Goal: Transaction & Acquisition: Purchase product/service

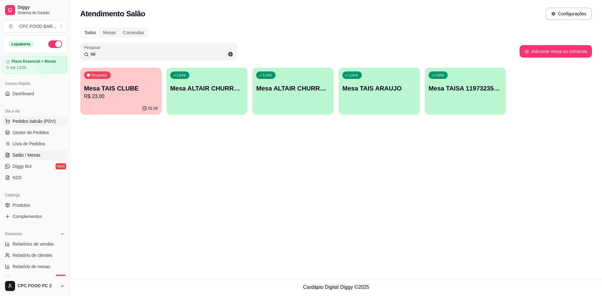
click at [27, 122] on span "Pedidos balcão (PDV)" at bounding box center [34, 121] width 43 height 6
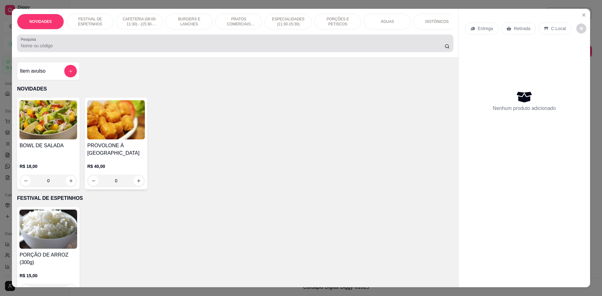
click at [84, 49] on input "Pesquisa" at bounding box center [233, 46] width 424 height 6
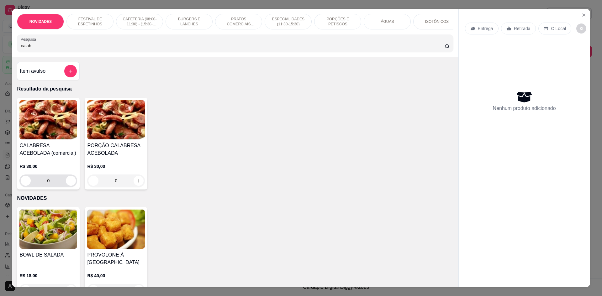
type input "calab"
click at [66, 186] on button "increase-product-quantity" at bounding box center [71, 181] width 10 height 10
type input "1"
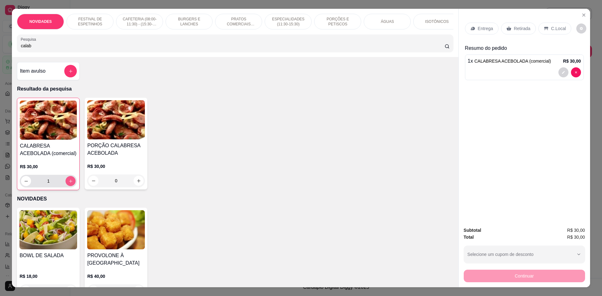
click at [68, 184] on icon "increase-product-quantity" at bounding box center [70, 181] width 5 height 5
type input "2"
click at [24, 184] on icon "decrease-product-quantity" at bounding box center [26, 181] width 5 height 5
type input "1"
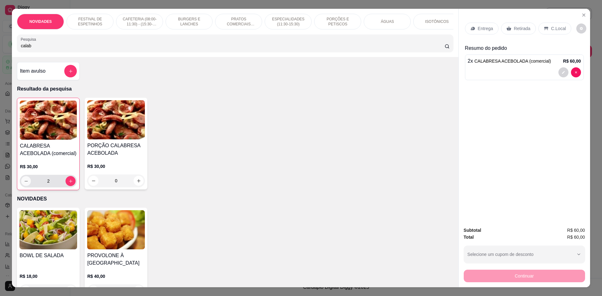
type input "1"
click at [71, 184] on icon "increase-product-quantity" at bounding box center [70, 181] width 5 height 5
type input "2"
drag, startPoint x: 143, startPoint y: 48, endPoint x: 0, endPoint y: 51, distance: 143.4
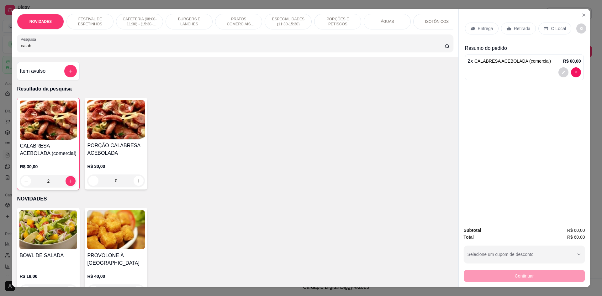
click at [0, 51] on div "NOVIDADES FESTIVAL DE ESPETINHOS CAFETERIA (08:00-11:30) - (15:30-18:00) BURGER…" at bounding box center [301, 148] width 602 height 296
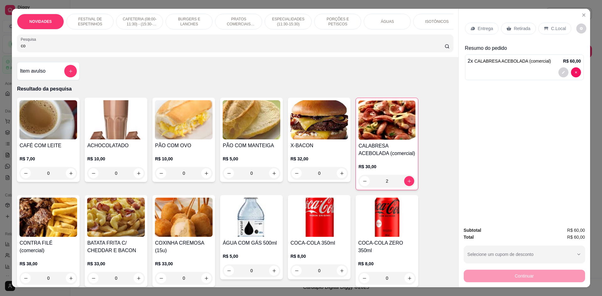
type input "c"
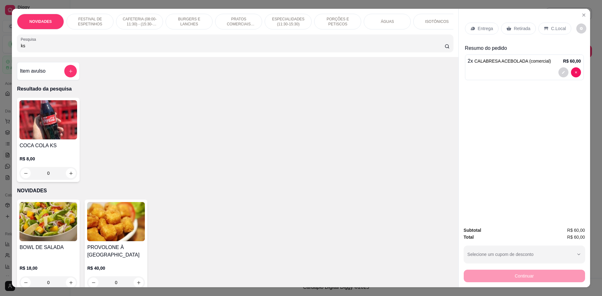
type input "ks"
click at [69, 176] on icon "increase-product-quantity" at bounding box center [71, 173] width 5 height 5
type input "1"
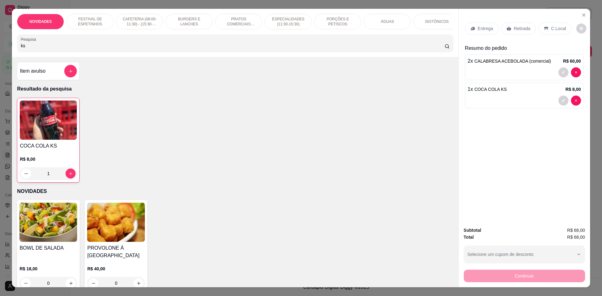
drag, startPoint x: 32, startPoint y: 54, endPoint x: 0, endPoint y: 49, distance: 32.3
click at [0, 49] on div "NOVIDADES FESTIVAL DE ESPETINHOS CAFETERIA (08:00-11:30) - (15:30-18:00) BURGER…" at bounding box center [301, 148] width 602 height 296
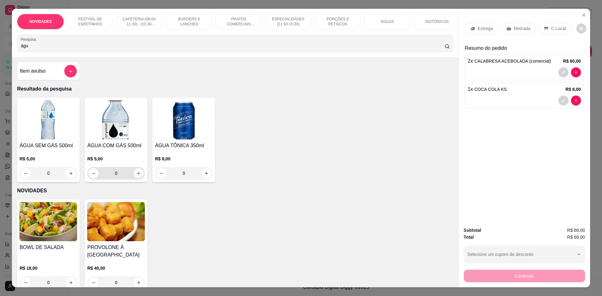
type input "águ"
click at [136, 176] on icon "increase-product-quantity" at bounding box center [138, 173] width 5 height 5
type input "1"
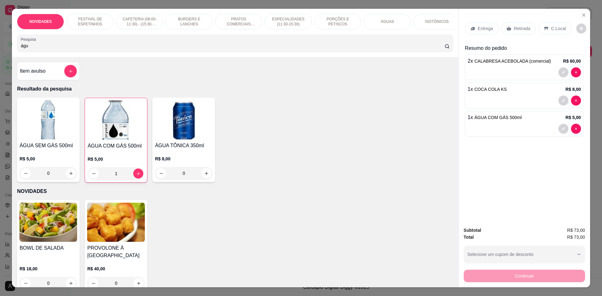
click at [555, 28] on p "C.Local" at bounding box center [559, 28] width 15 height 6
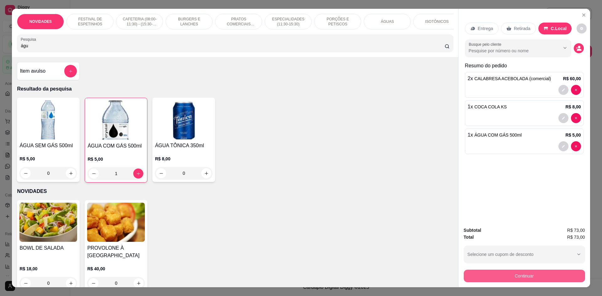
click at [536, 274] on button "Continuar" at bounding box center [524, 276] width 121 height 13
click at [69, 176] on icon "increase-product-quantity" at bounding box center [71, 173] width 5 height 5
type input "1"
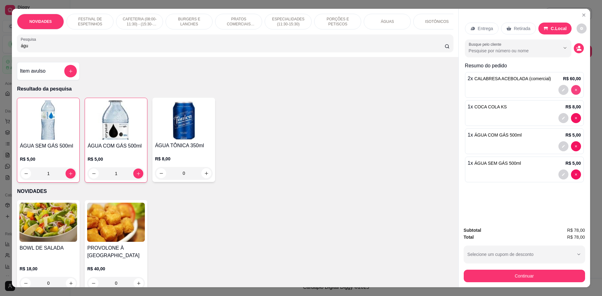
type input "0"
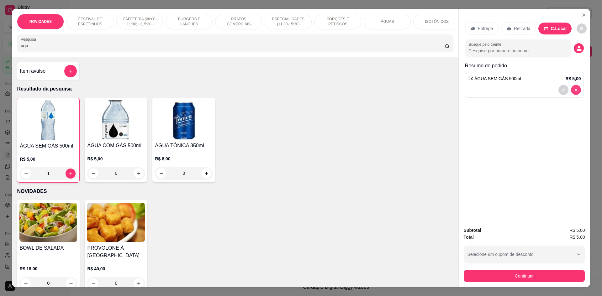
type input "0"
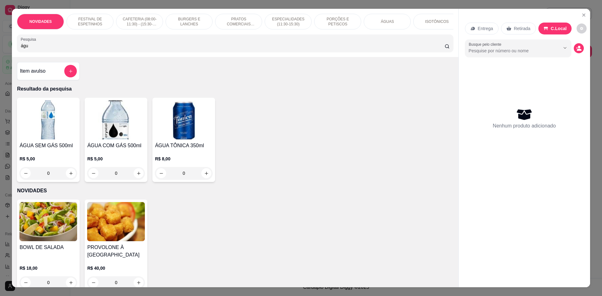
drag, startPoint x: 184, startPoint y: 49, endPoint x: 40, endPoint y: 45, distance: 144.4
click at [40, 45] on div "águ" at bounding box center [235, 43] width 429 height 13
drag, startPoint x: 31, startPoint y: 50, endPoint x: 4, endPoint y: 50, distance: 27.0
click at [3, 52] on div "NOVIDADES FESTIVAL DE ESPETINHOS CAFETERIA (08:00-11:30) - (15:30-18:00) BURGER…" at bounding box center [301, 148] width 602 height 296
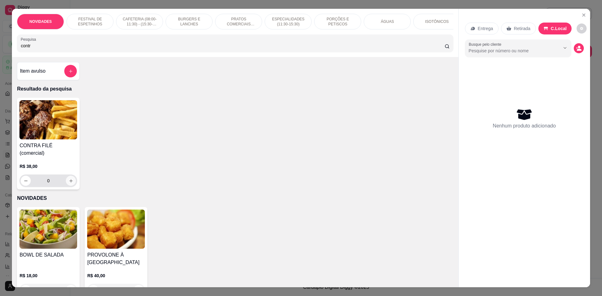
type input "contr"
click at [69, 179] on icon "increase-product-quantity" at bounding box center [71, 181] width 5 height 5
type input "1"
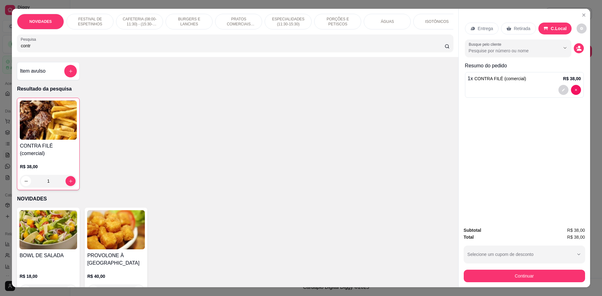
drag, startPoint x: 34, startPoint y: 51, endPoint x: 0, endPoint y: 51, distance: 34.2
click at [0, 51] on div "NOVIDADES FESTIVAL DE ESPETINHOS CAFETERIA (08:00-11:30) - (15:30-18:00) BURGER…" at bounding box center [301, 148] width 602 height 296
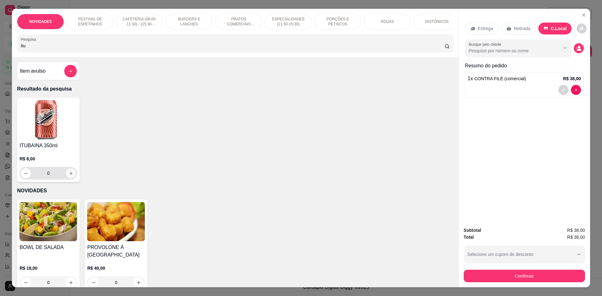
type input "itu"
click at [69, 176] on icon "increase-product-quantity" at bounding box center [71, 173] width 5 height 5
type input "1"
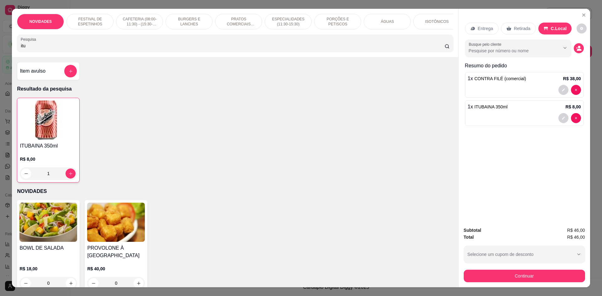
type input "2"
